Goal: Task Accomplishment & Management: Use online tool/utility

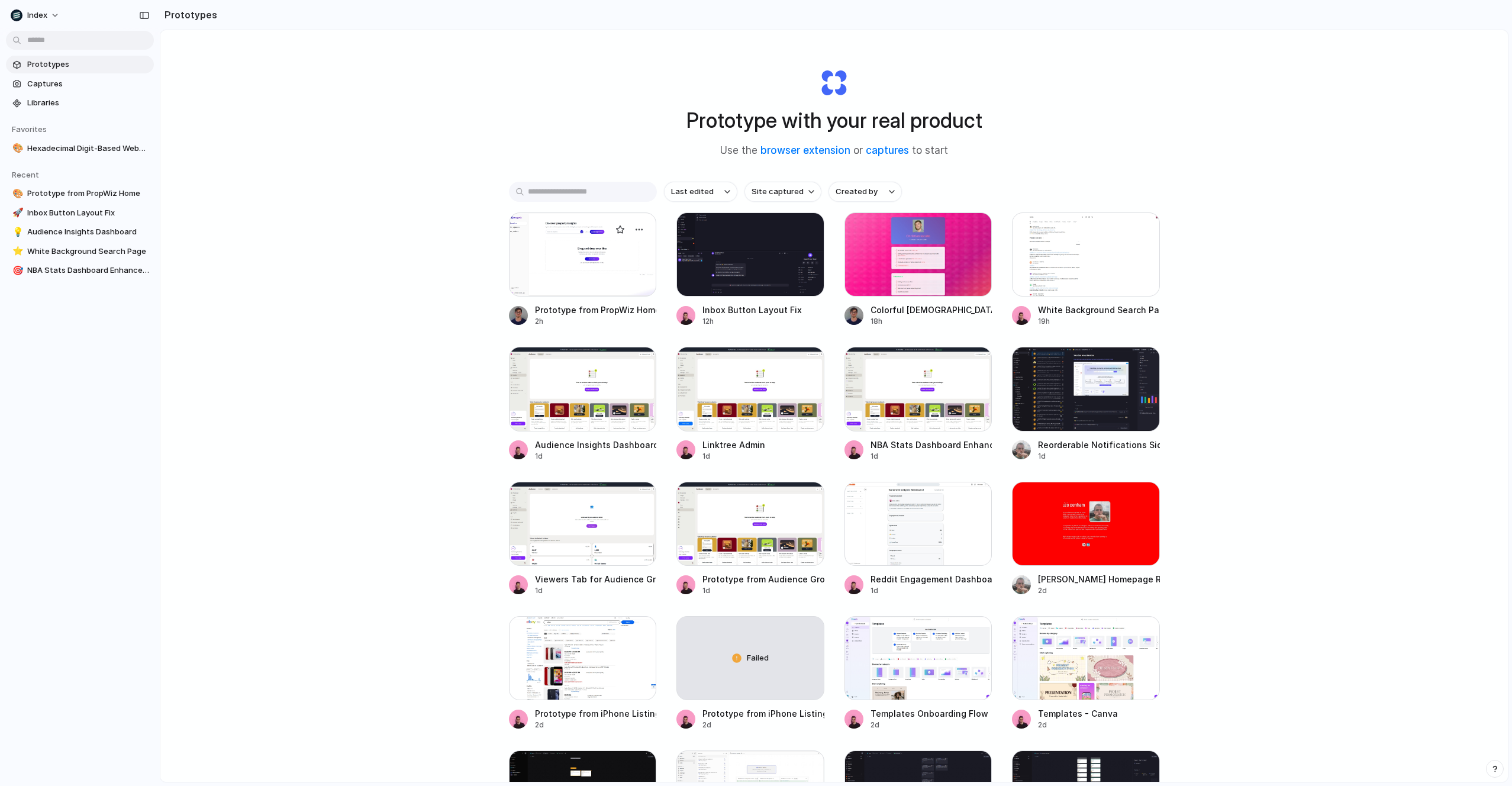
click at [569, 266] on div at bounding box center [583, 254] width 148 height 84
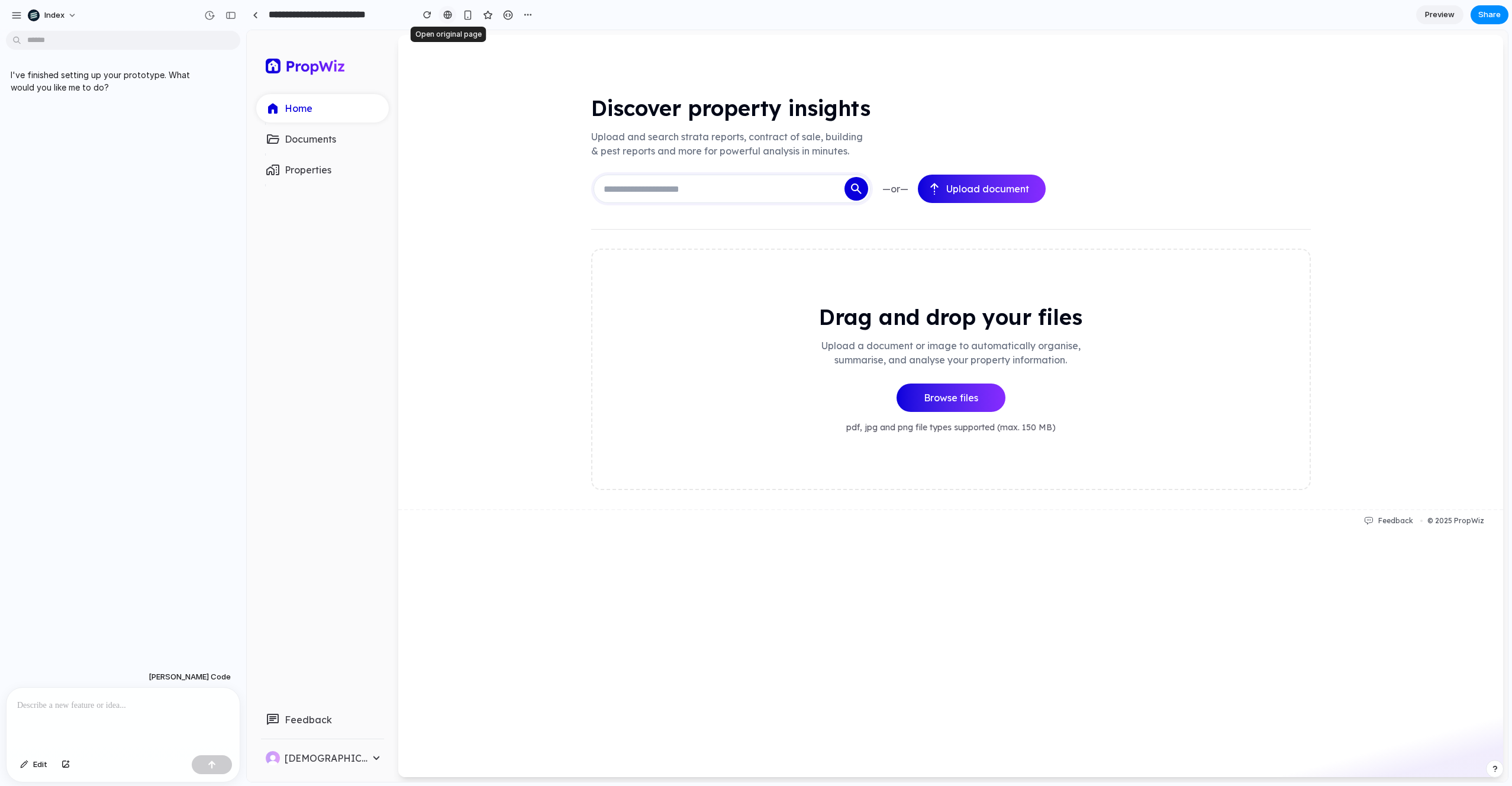
click at [444, 16] on div at bounding box center [447, 14] width 9 height 9
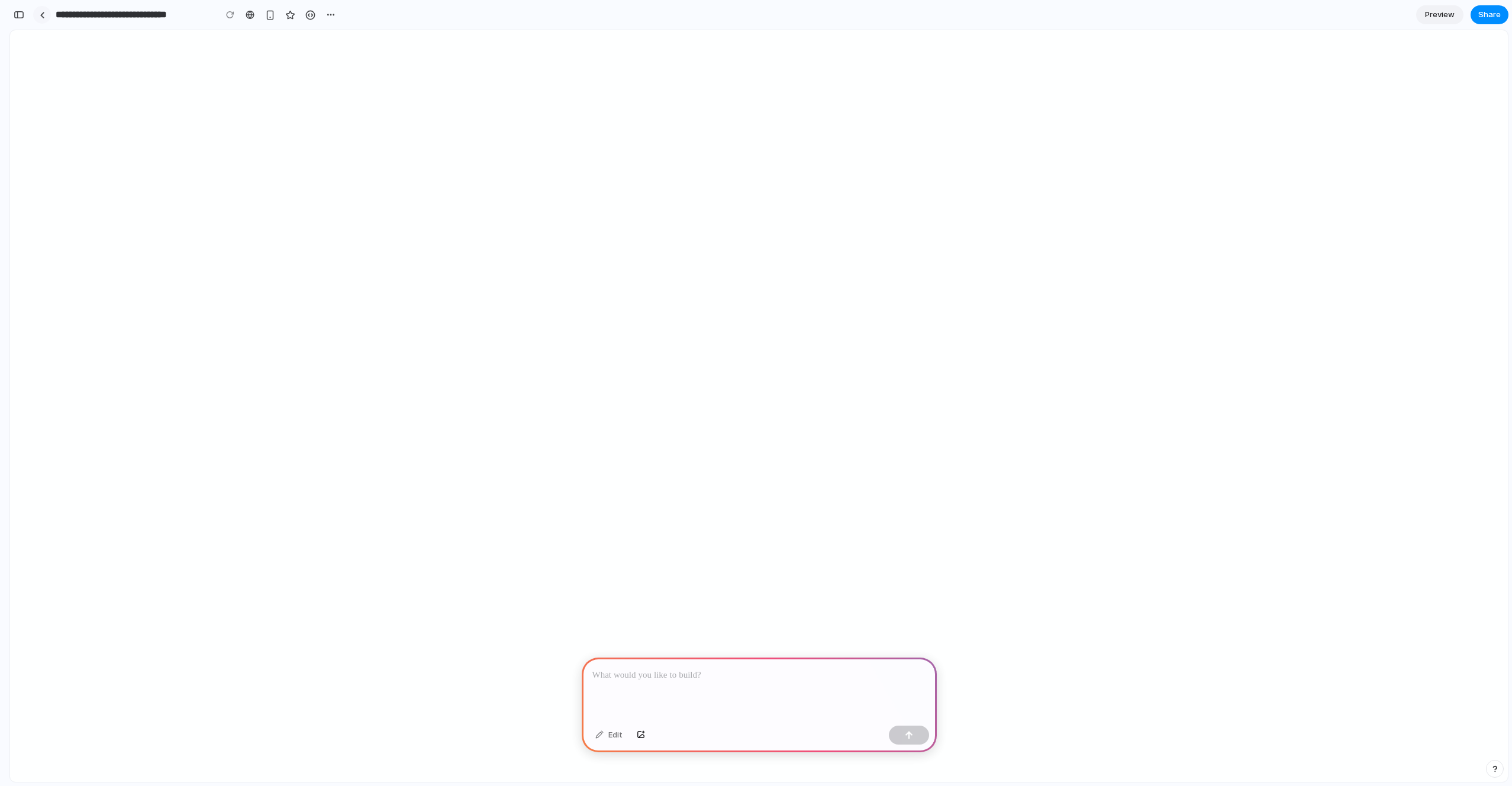
click at [45, 15] on link at bounding box center [42, 14] width 18 height 18
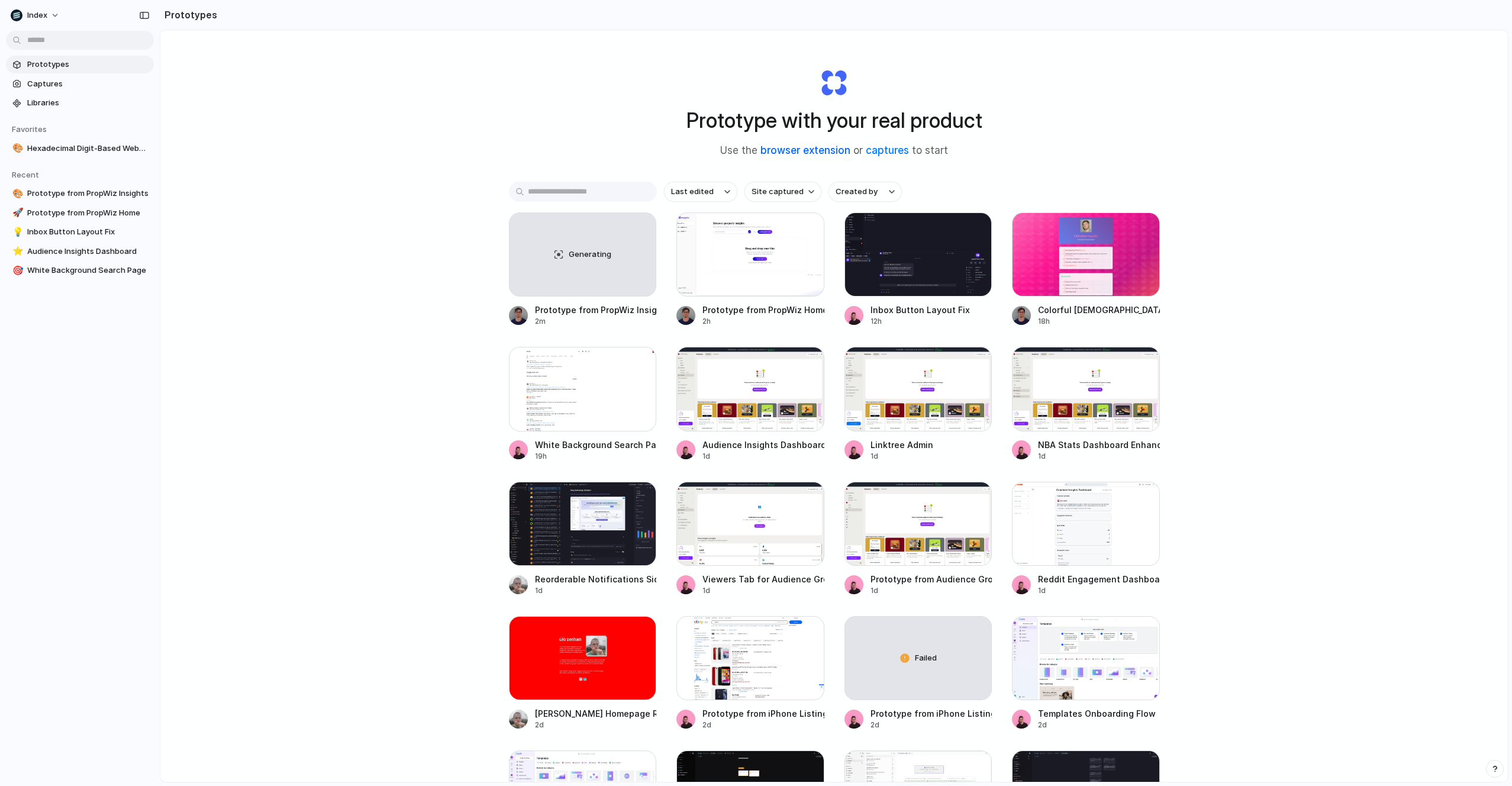
click at [785, 147] on link "browser extension" at bounding box center [805, 150] width 90 height 11
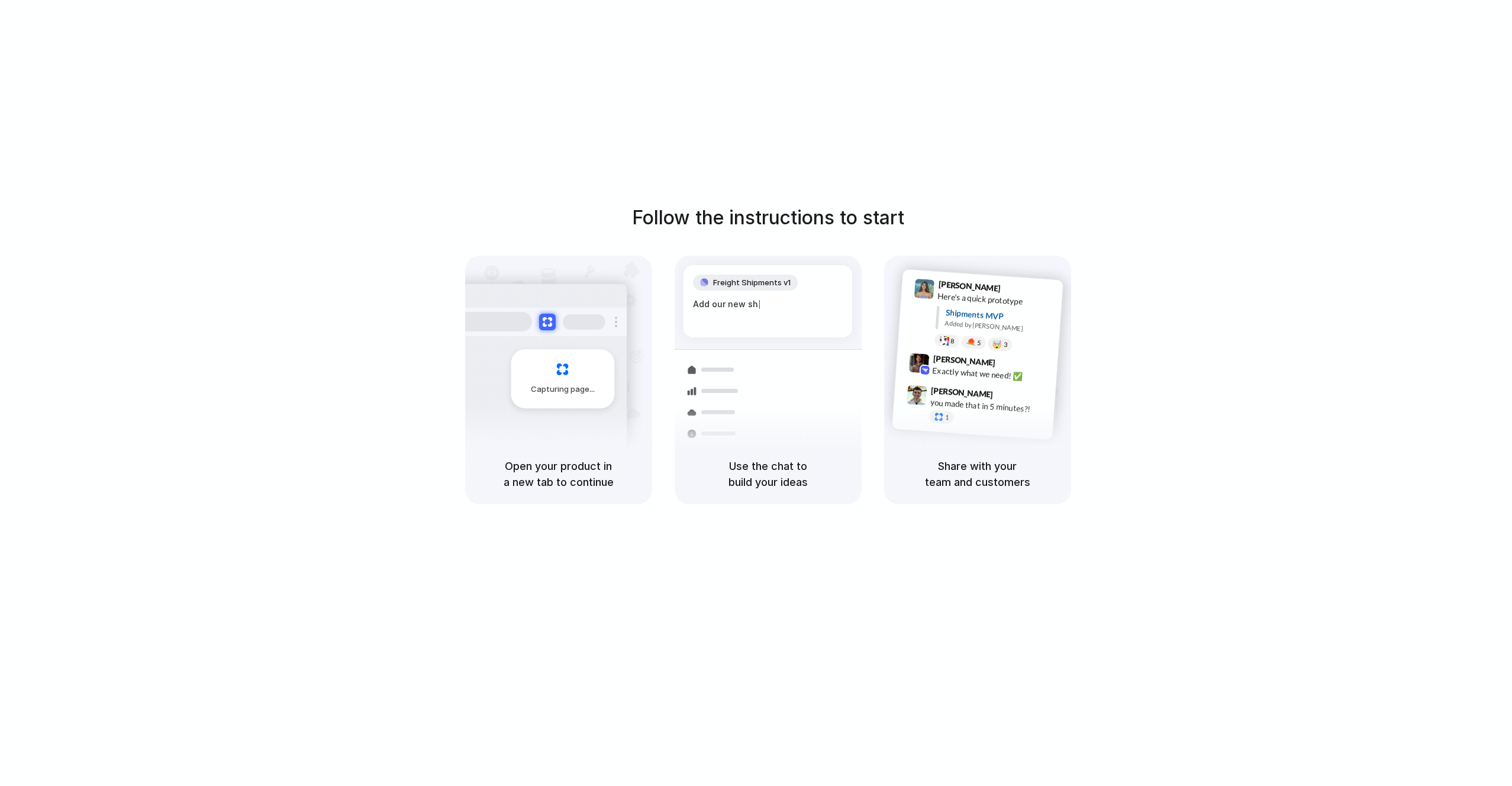
click at [580, 351] on div "Capturing page" at bounding box center [562, 379] width 103 height 59
click at [1462, 75] on div "Follow the instructions to start Capturing page Open your product in a new tab …" at bounding box center [768, 404] width 1536 height 810
click at [1262, 68] on div "Follow the instructions to start Capturing page Open your product in a new tab …" at bounding box center [768, 404] width 1536 height 810
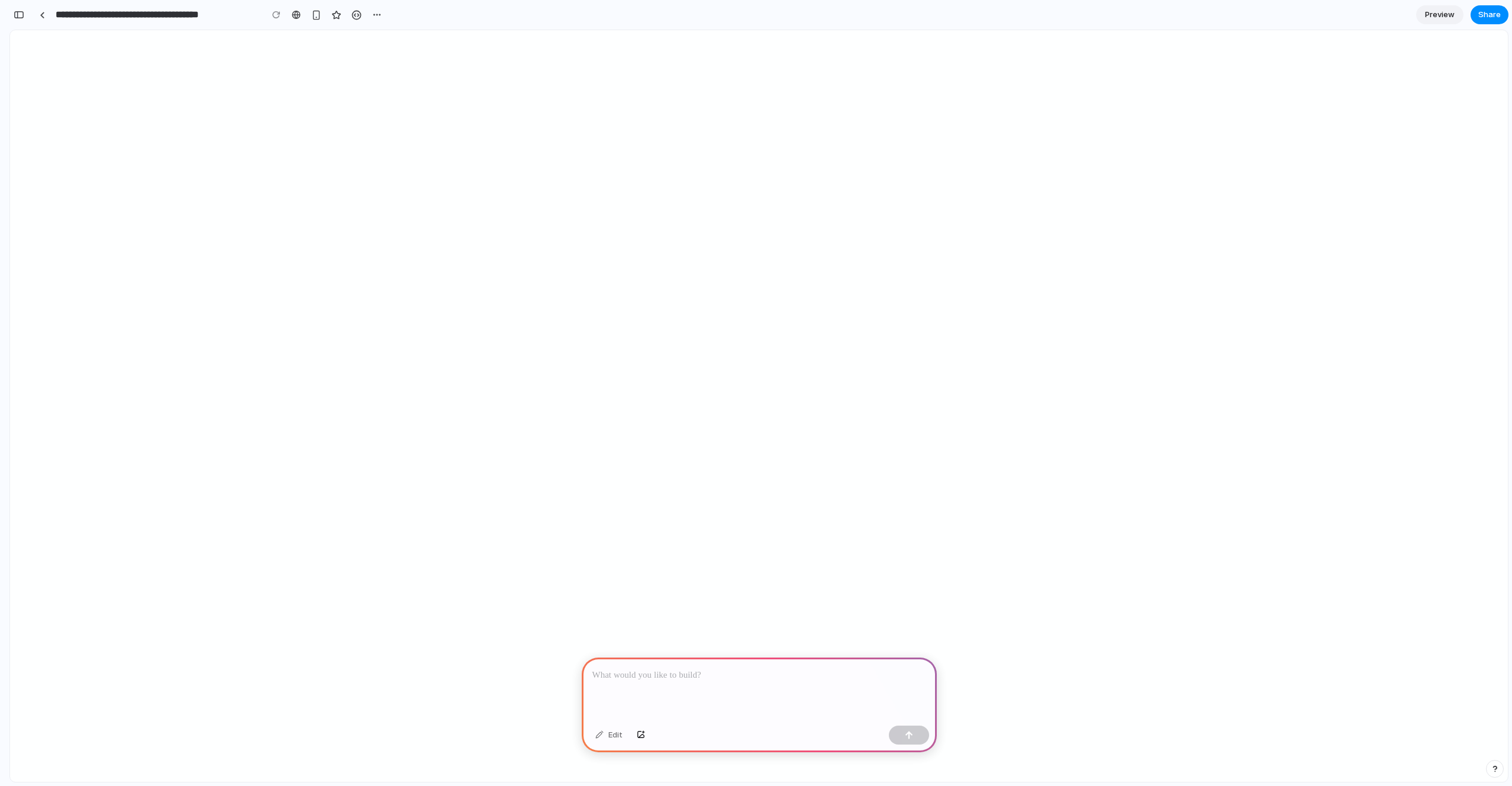
click at [728, 14] on section "**********" at bounding box center [759, 14] width 1499 height 29
